Goal: Information Seeking & Learning: Learn about a topic

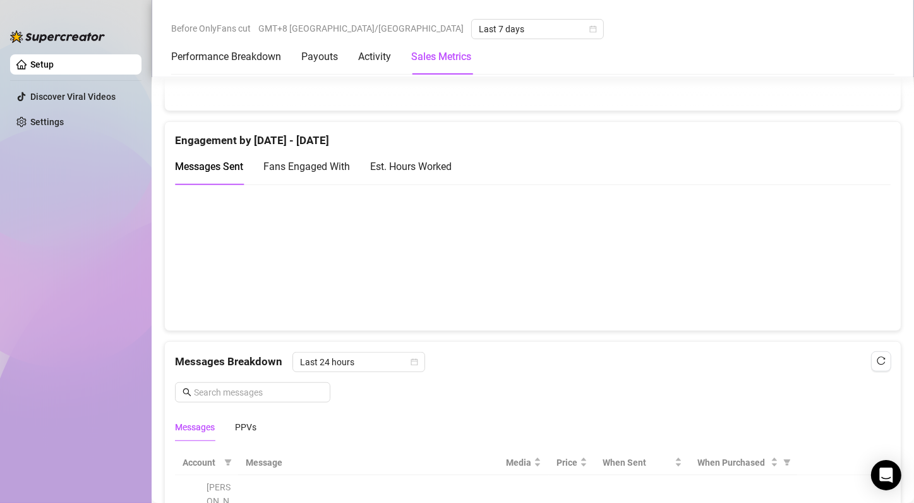
scroll to position [256, 0]
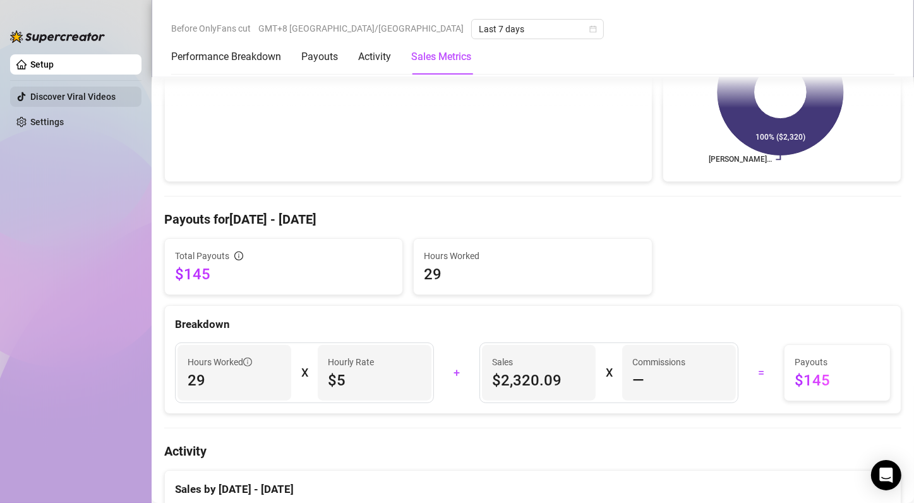
click at [85, 95] on link "Discover Viral Videos" at bounding box center [72, 97] width 85 height 10
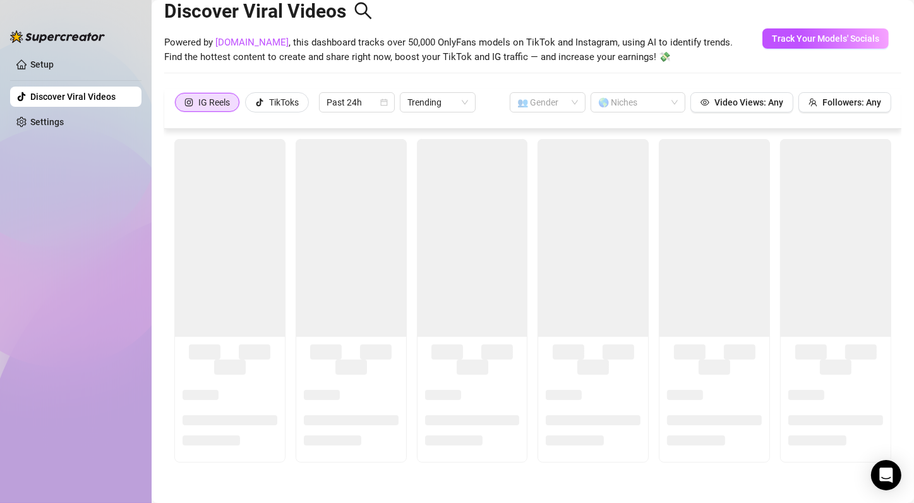
scroll to position [28, 0]
click at [270, 97] on div "TikToks" at bounding box center [284, 102] width 30 height 19
click at [249, 106] on input "TikToks" at bounding box center [249, 106] width 0 height 0
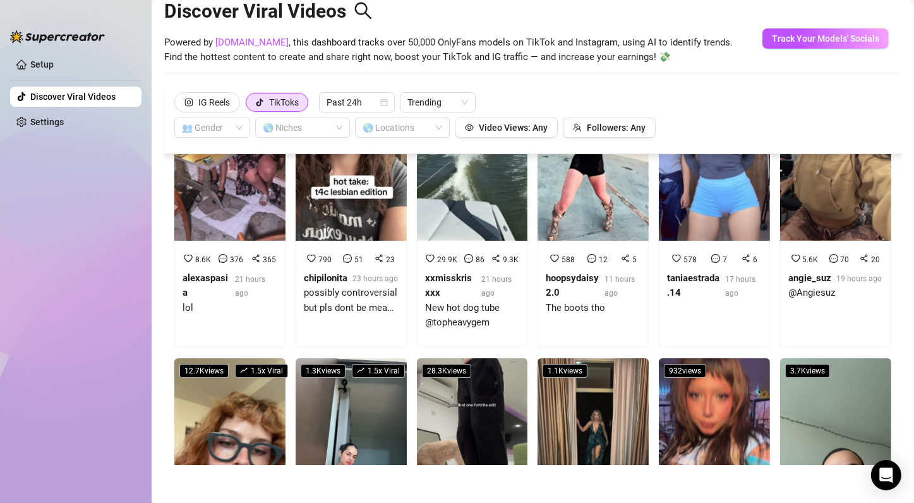
scroll to position [63, 0]
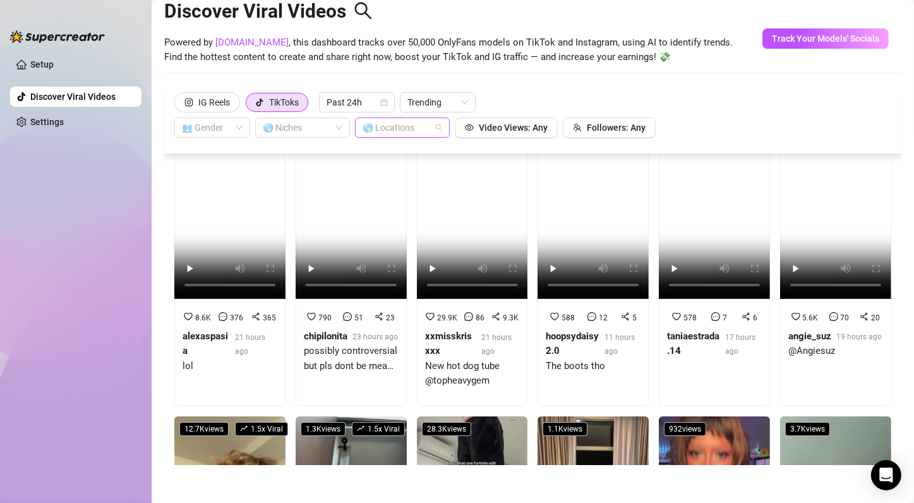
click at [390, 124] on div at bounding box center [396, 128] width 76 height 18
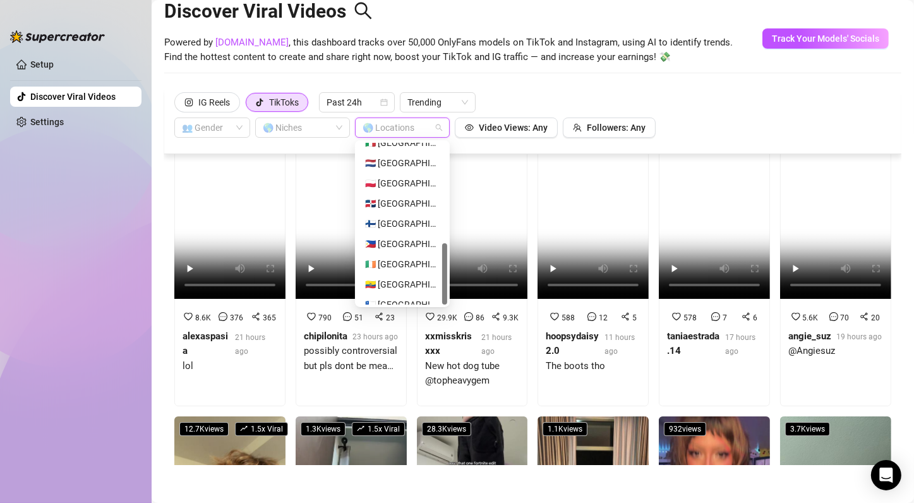
scroll to position [263, 0]
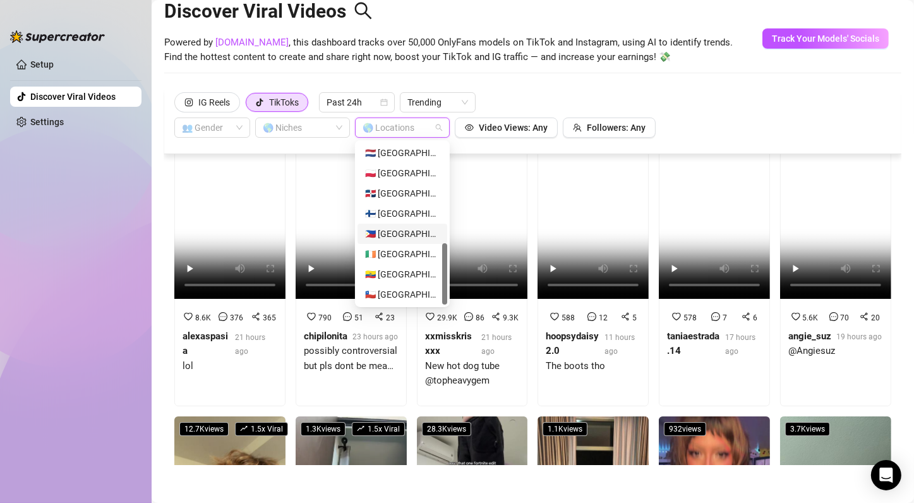
click at [412, 229] on div "🇵🇭 Philippines" at bounding box center [402, 234] width 75 height 14
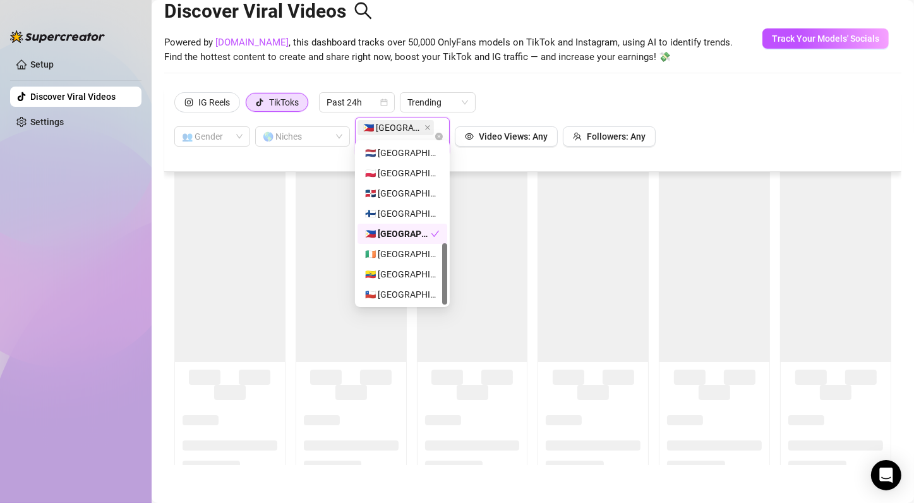
scroll to position [0, 0]
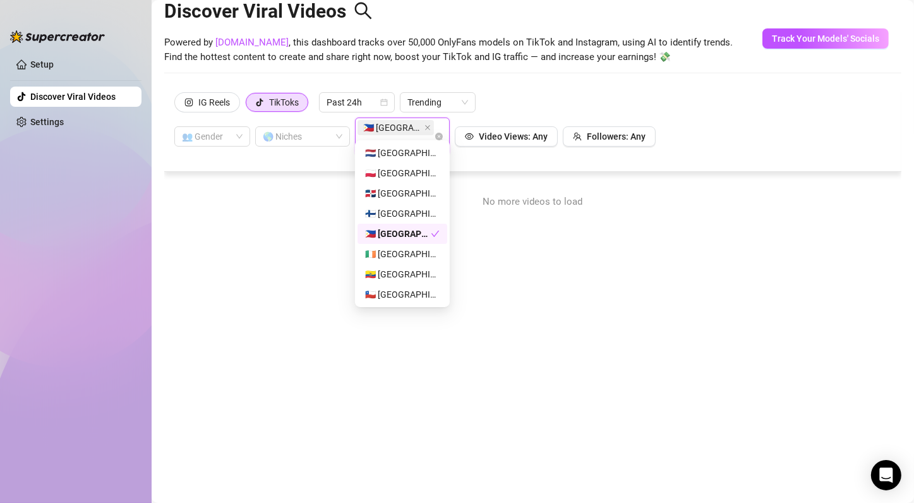
click at [90, 294] on ul "Setup Discover Viral Videos Settings" at bounding box center [75, 267] width 131 height 437
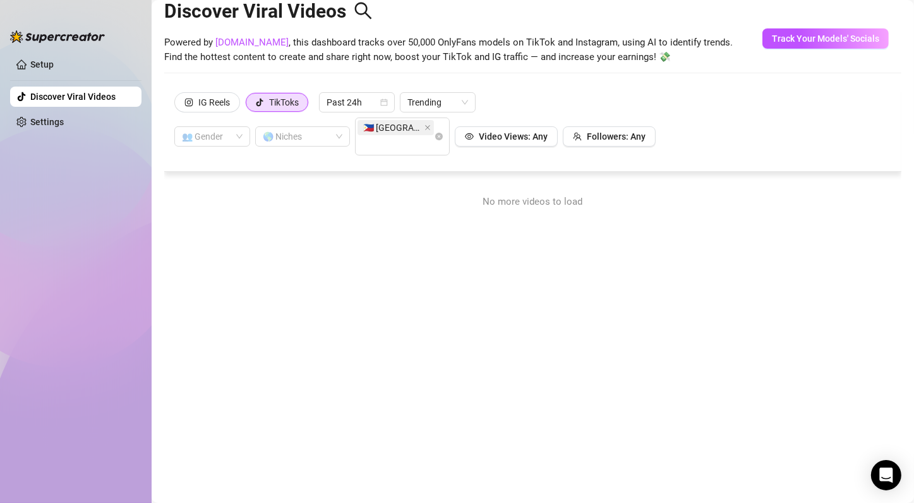
click at [530, 196] on span "No more videos to load" at bounding box center [533, 201] width 100 height 11
click at [337, 131] on div "🌎 Niches" at bounding box center [302, 136] width 95 height 20
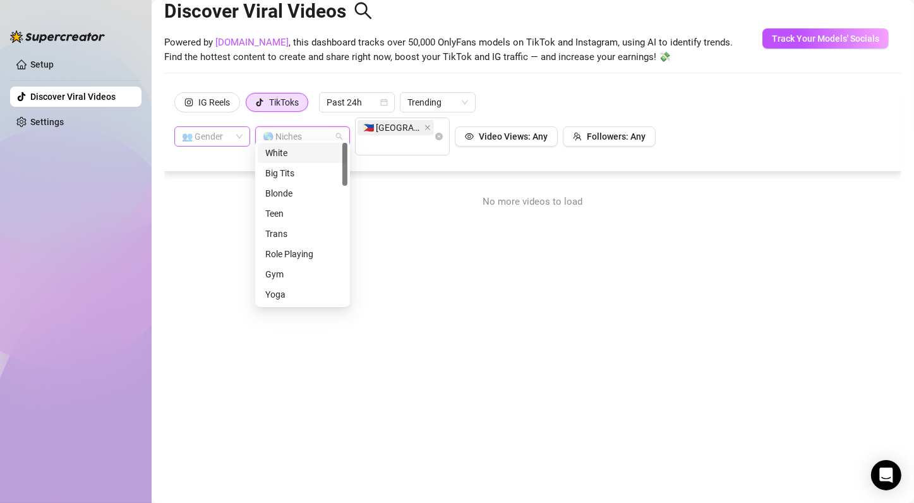
click at [229, 132] on input "search" at bounding box center [206, 136] width 49 height 19
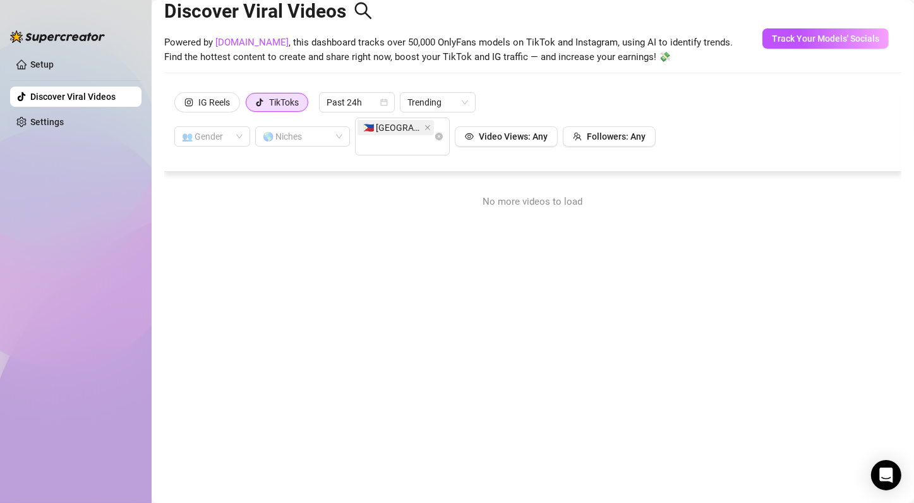
click at [591, 88] on div "IG Reels TikToks Past 24h Trending 👥 Gender 🌎 Niches 🇵🇭 Philippines Video Views…" at bounding box center [532, 129] width 737 height 83
click at [425, 130] on icon "close" at bounding box center [428, 127] width 6 height 6
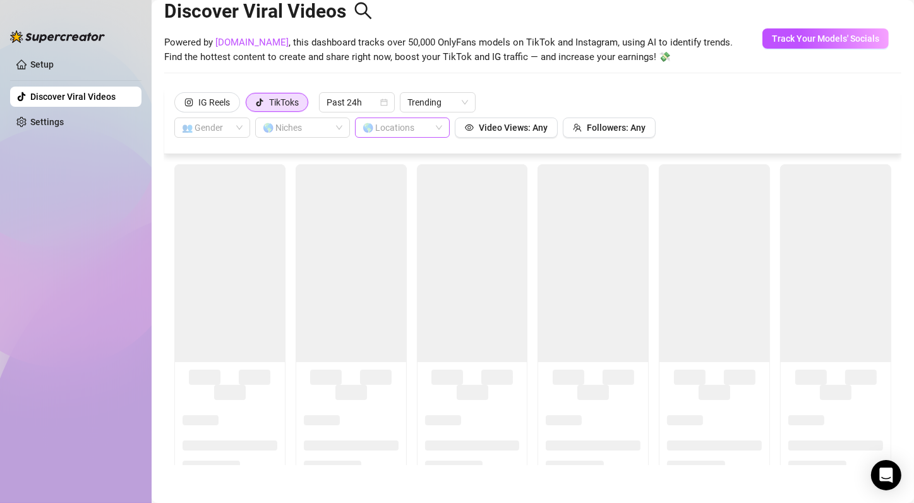
click at [439, 124] on div "🌎 Locations" at bounding box center [402, 128] width 95 height 20
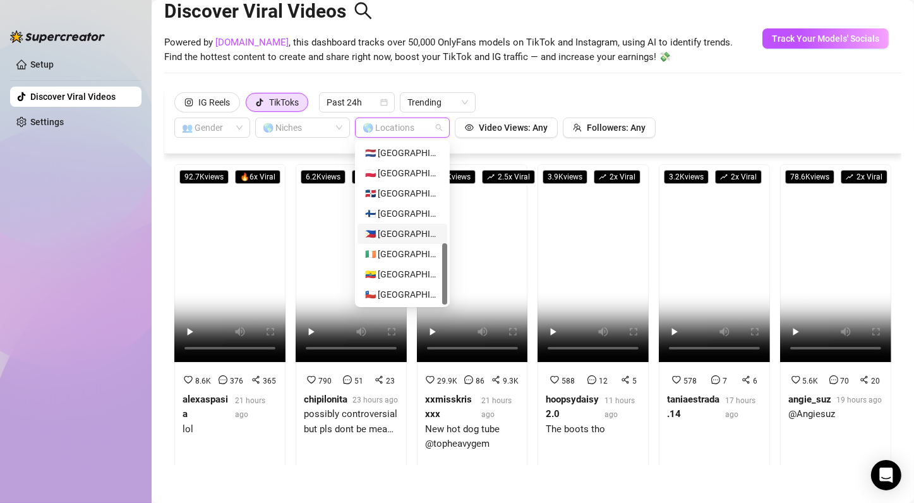
click at [409, 241] on div "🇵🇭 Philippines" at bounding box center [403, 234] width 90 height 20
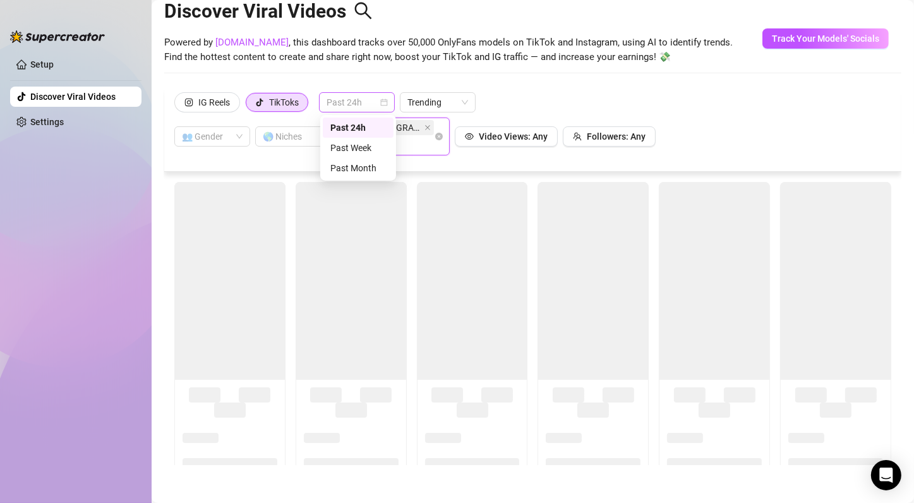
click at [365, 101] on span "Past 24h" at bounding box center [357, 102] width 61 height 19
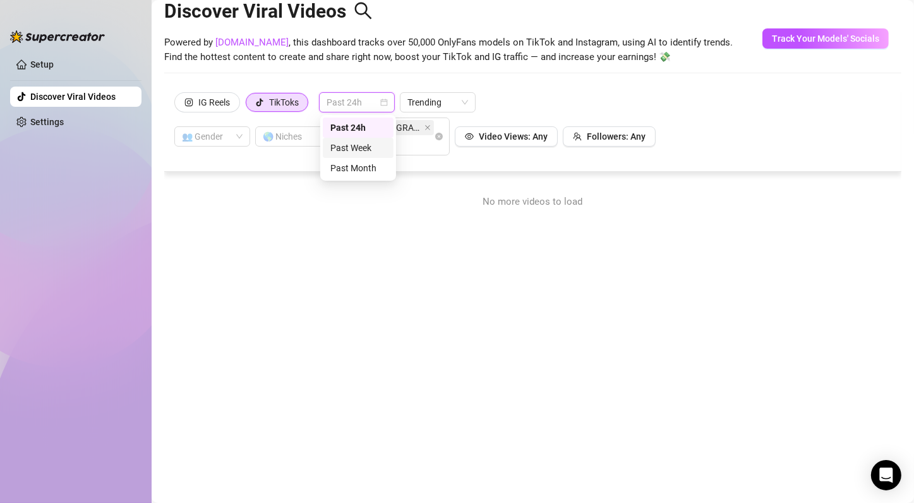
click at [368, 148] on div "Past Week" at bounding box center [358, 148] width 56 height 14
click at [371, 100] on span "Past Week" at bounding box center [357, 102] width 61 height 19
click at [391, 163] on div "Past Month" at bounding box center [358, 168] width 71 height 20
click at [379, 102] on span "Past Month" at bounding box center [357, 102] width 61 height 19
click at [416, 128] on span "🇵🇭 Philippines" at bounding box center [392, 128] width 59 height 14
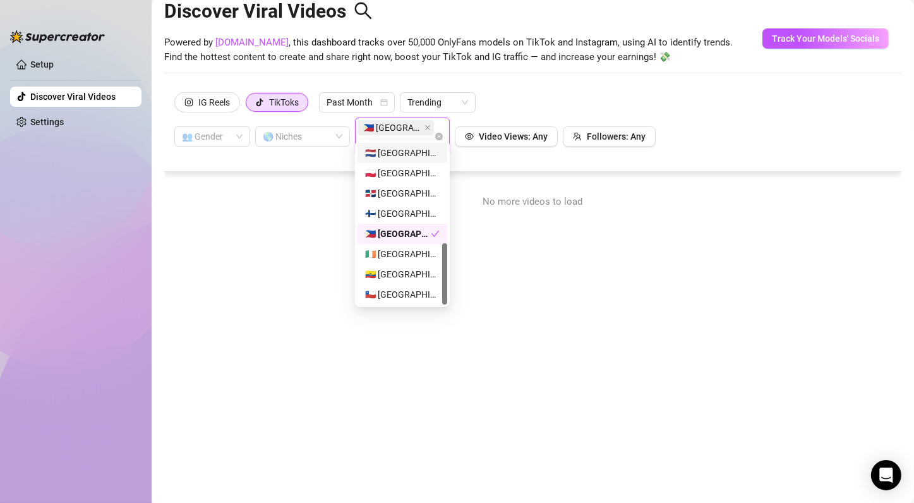
drag, startPoint x: 426, startPoint y: 129, endPoint x: 401, endPoint y: 112, distance: 29.6
click at [426, 128] on icon "close" at bounding box center [428, 127] width 6 height 6
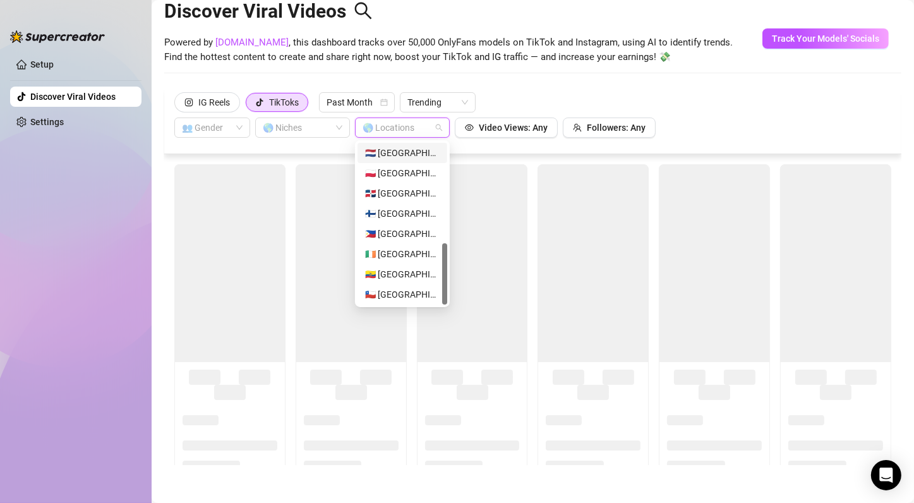
click at [576, 90] on div "IG Reels TikToks Past Month Trending 👥 Gender 🌎 Niches 🌎 Locations Video Views:…" at bounding box center [532, 121] width 737 height 66
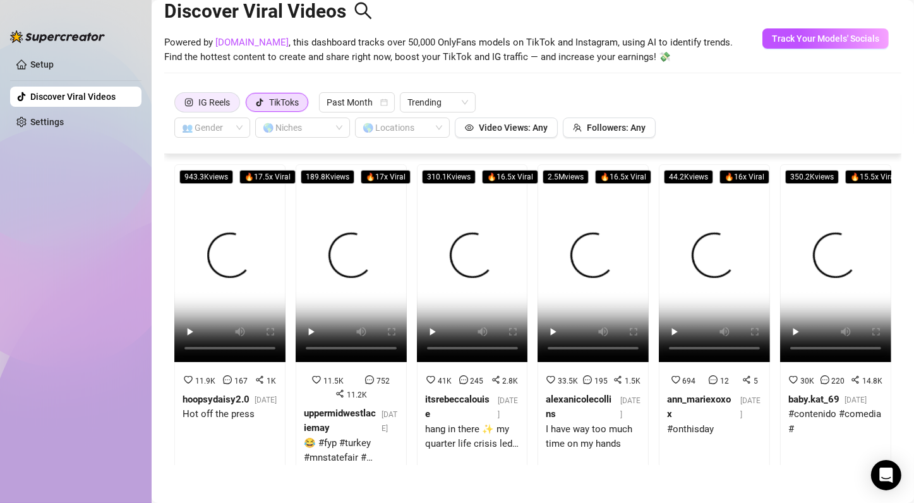
click at [212, 101] on div "IG Reels" at bounding box center [214, 102] width 32 height 19
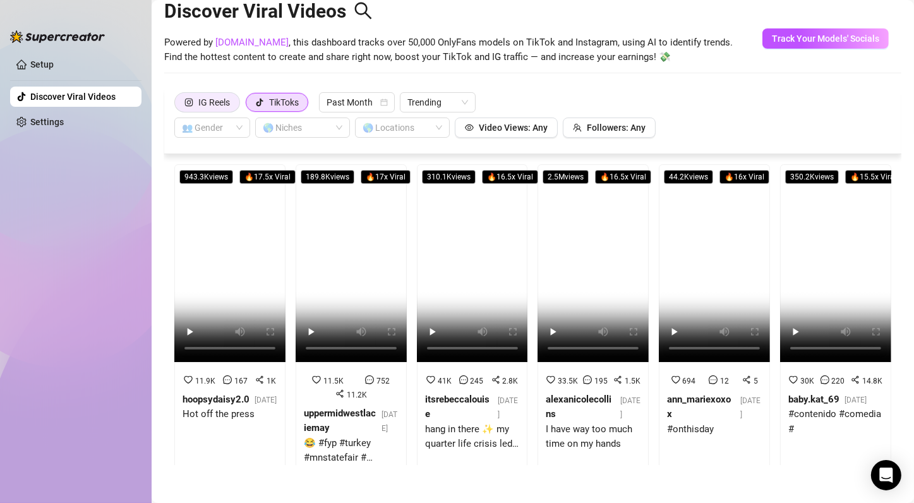
click at [178, 106] on input "IG Reels" at bounding box center [178, 106] width 0 height 0
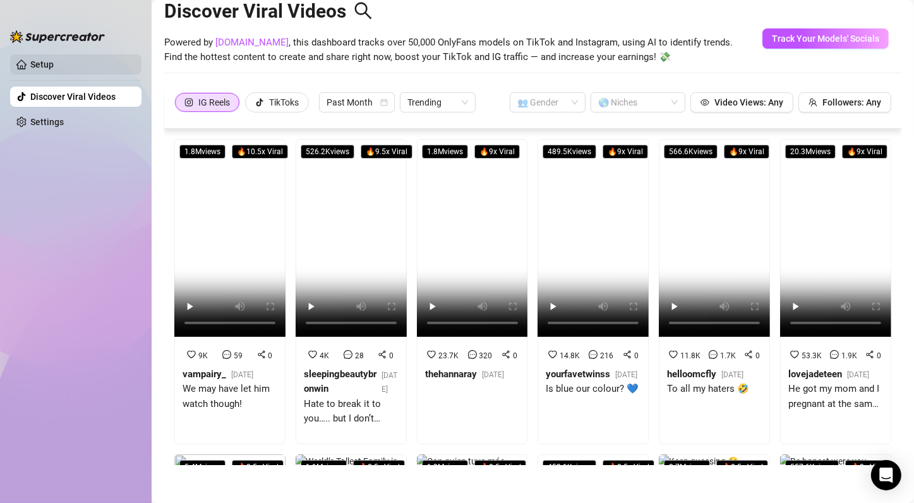
click at [40, 66] on link "Setup" at bounding box center [41, 64] width 23 height 10
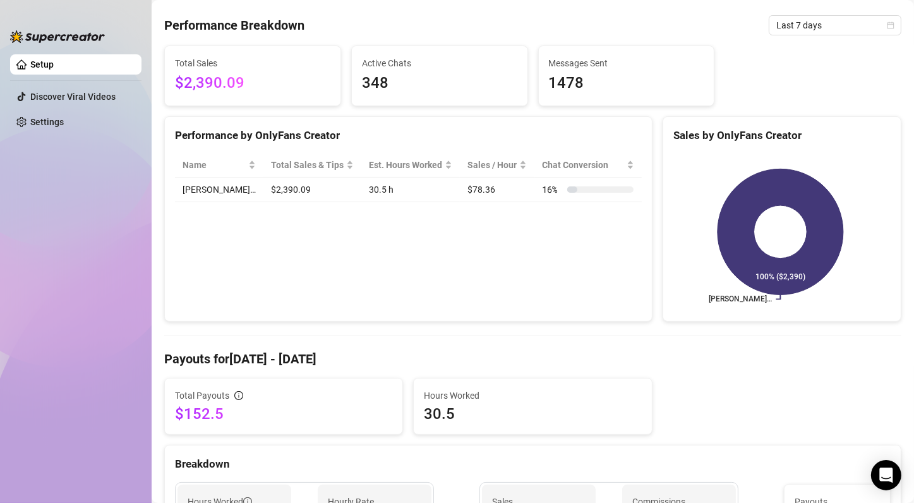
scroll to position [126, 0]
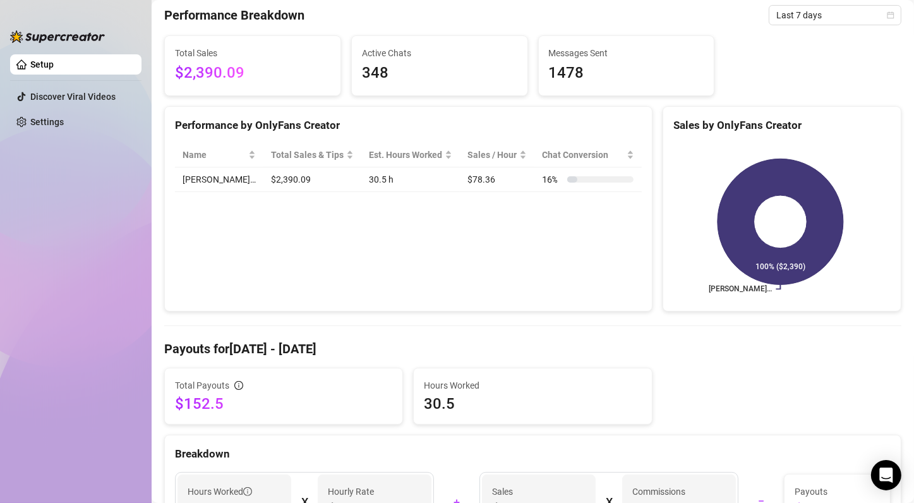
click at [299, 276] on div "Performance by OnlyFans Creator Name Total Sales & Tips Est. Hours Worked Sales…" at bounding box center [408, 209] width 488 height 206
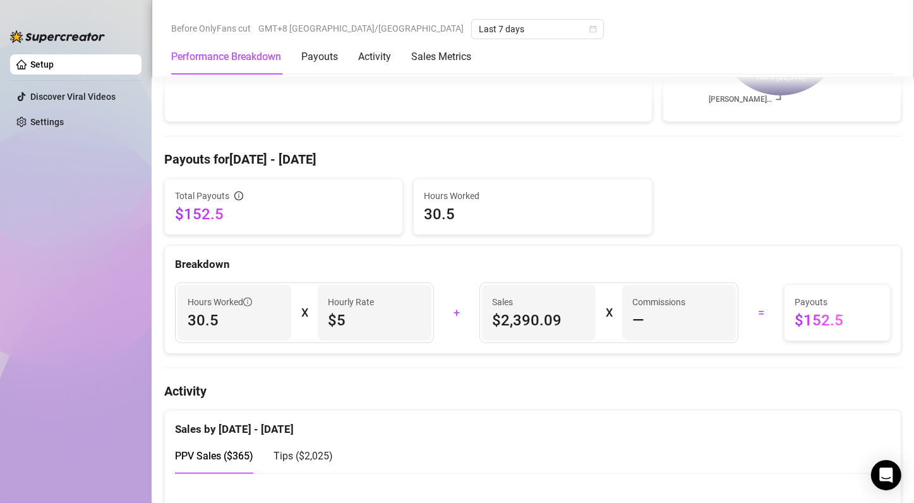
scroll to position [0, 0]
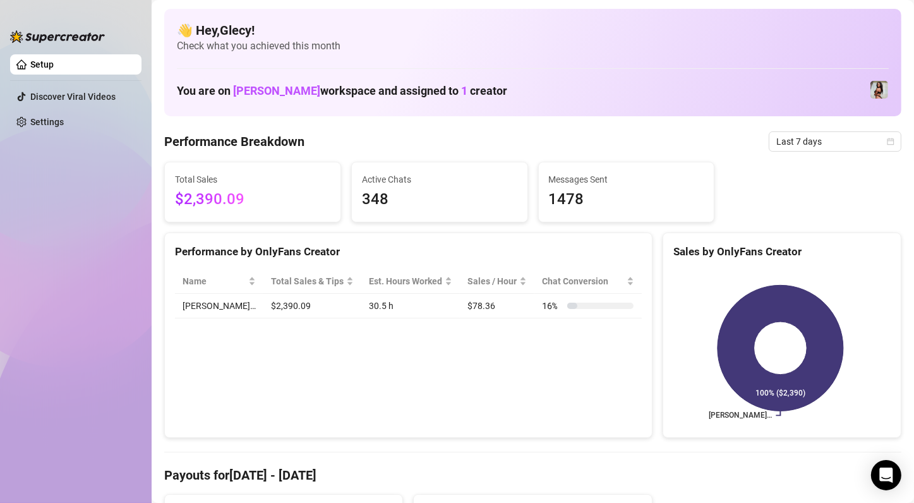
click at [628, 63] on div "👋 Hey, Glecy ! Check what you achieved this month You are on Jaime workspace an…" at bounding box center [532, 62] width 737 height 107
click at [448, 385] on div "Performance by OnlyFans Creator Name Total Sales & Tips Est. Hours Worked Sales…" at bounding box center [408, 335] width 488 height 206
